Goal: Transaction & Acquisition: Subscribe to service/newsletter

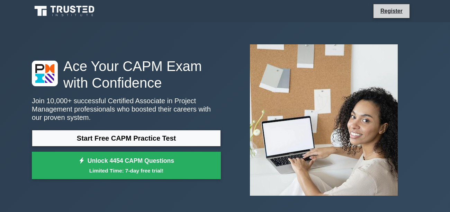
click at [386, 16] on li "Register" at bounding box center [391, 11] width 37 height 15
click at [389, 11] on link "Register" at bounding box center [392, 11] width 30 height 9
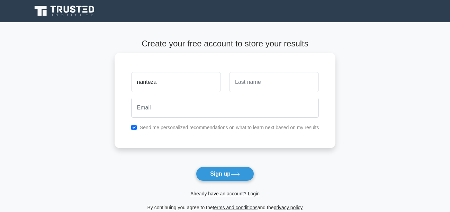
type input "nanteza"
click at [235, 83] on input "text" at bounding box center [274, 82] width 90 height 20
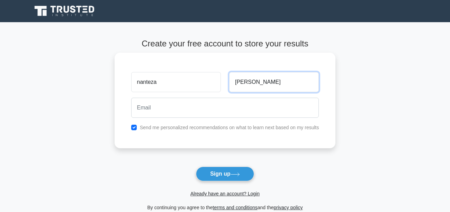
type input "rosemary"
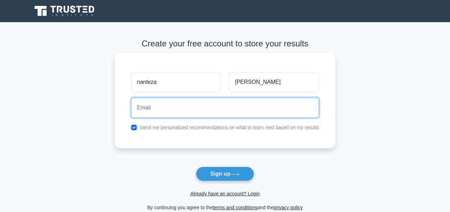
click at [141, 109] on input "email" at bounding box center [225, 108] width 188 height 20
click at [284, 113] on input "rosemarynanteza27@gmail.com" at bounding box center [225, 108] width 188 height 20
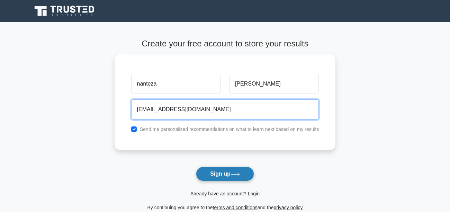
type input "rosemarynanteza27@gmail.com"
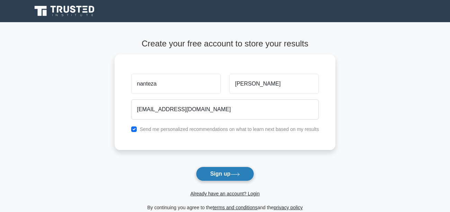
click at [233, 172] on button "Sign up" at bounding box center [225, 174] width 58 height 15
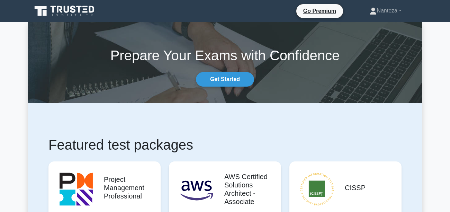
click at [288, 64] on div "Prepare Your Exams with Confidence Get Started" at bounding box center [225, 63] width 403 height 48
click at [228, 78] on link "Get Started" at bounding box center [225, 79] width 58 height 15
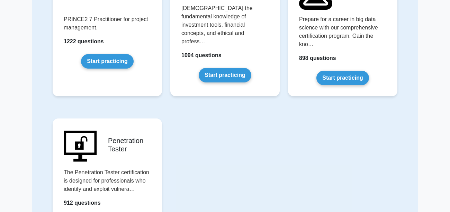
scroll to position [1510, 0]
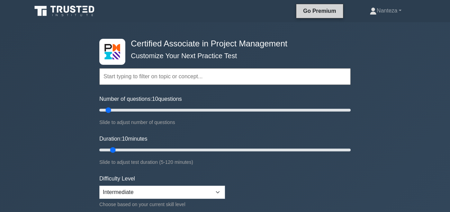
click at [328, 11] on link "Go Premium" at bounding box center [319, 11] width 41 height 9
